Goal: Use online tool/utility: Utilize a website feature to perform a specific function

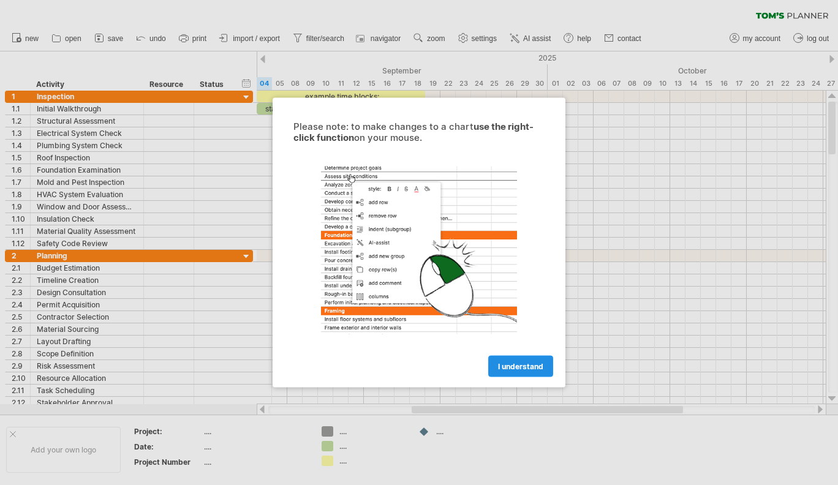
click at [508, 365] on span "I understand" at bounding box center [520, 366] width 45 height 9
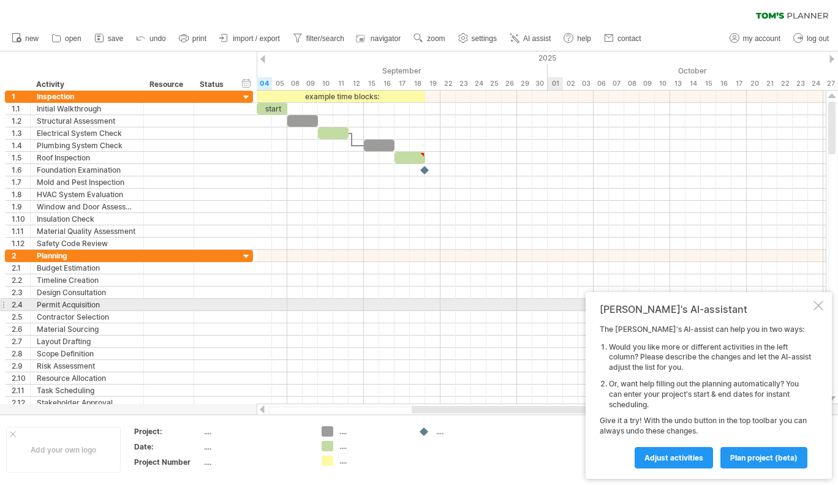
click at [816, 305] on div at bounding box center [818, 306] width 10 height 10
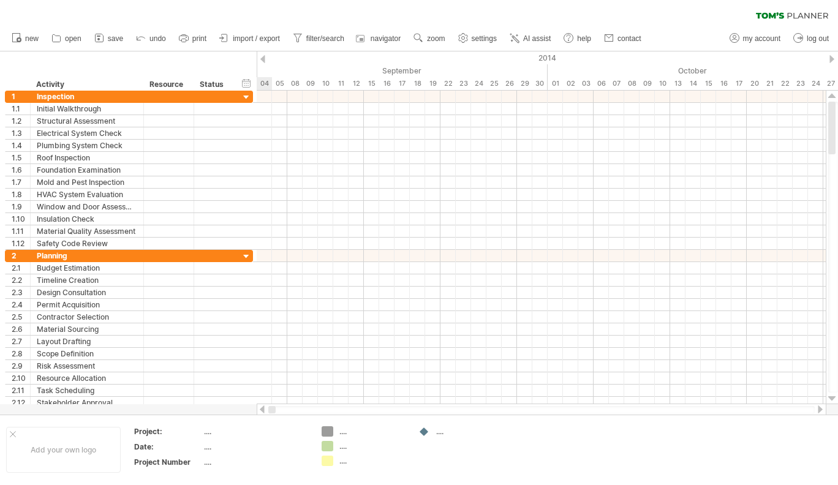
drag, startPoint x: 275, startPoint y: 408, endPoint x: 255, endPoint y: 408, distance: 19.6
click at [255, 408] on div "Trying to reach [DOMAIN_NAME] Connected again... 0% clear filter new 1" at bounding box center [419, 242] width 838 height 485
click at [261, 409] on div at bounding box center [262, 409] width 10 height 8
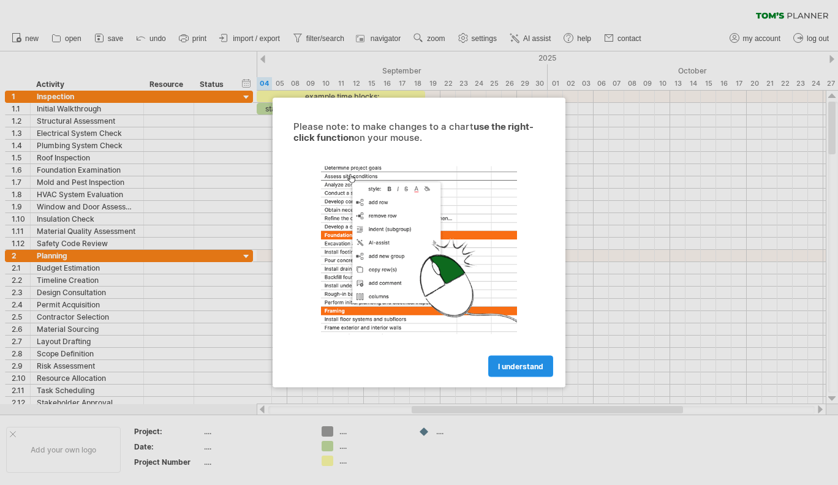
click at [525, 365] on span "I understand" at bounding box center [520, 366] width 45 height 9
